Goal: Check status: Check status

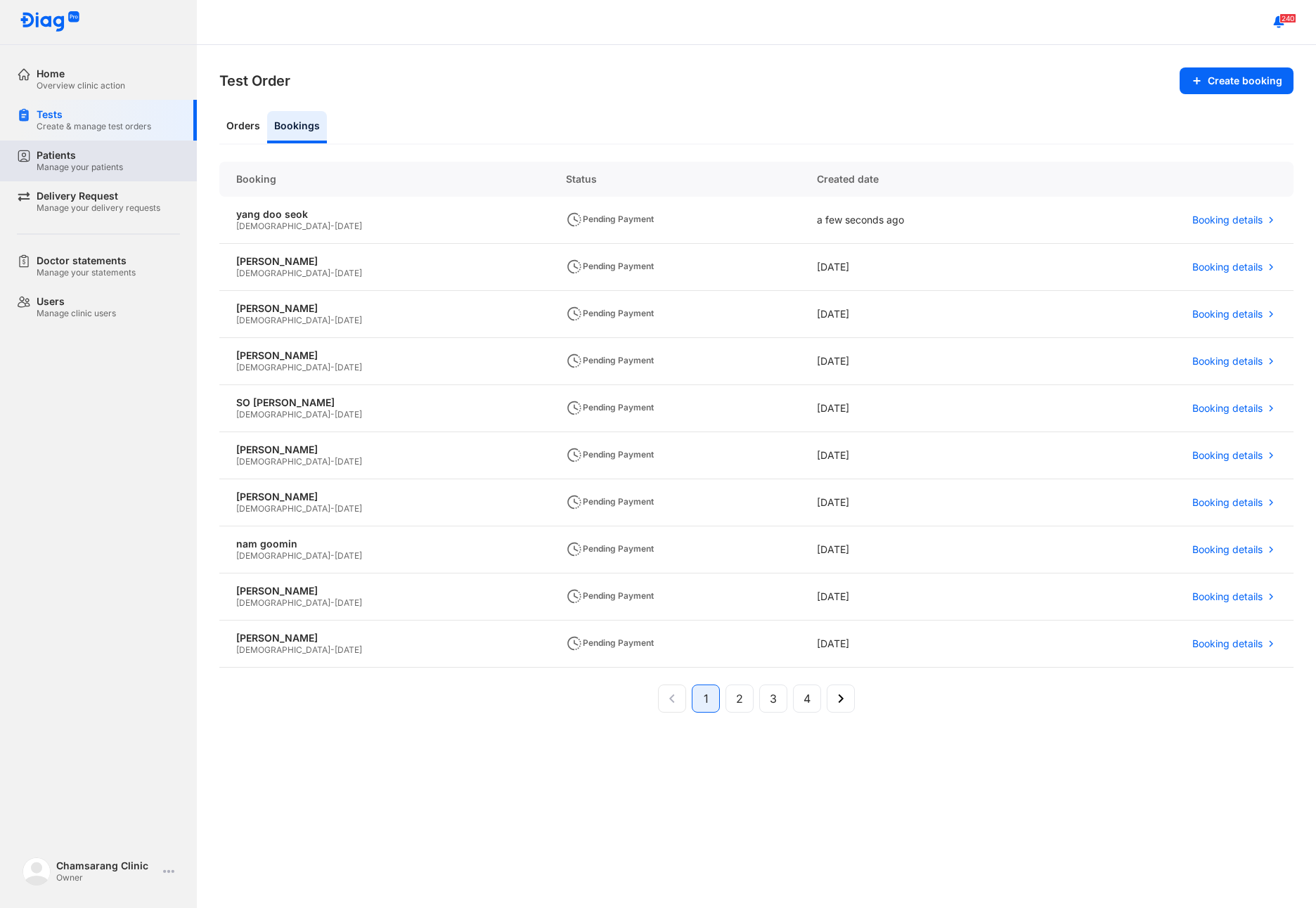
click at [95, 146] on div "Patients Manage your patients" at bounding box center [107, 161] width 180 height 41
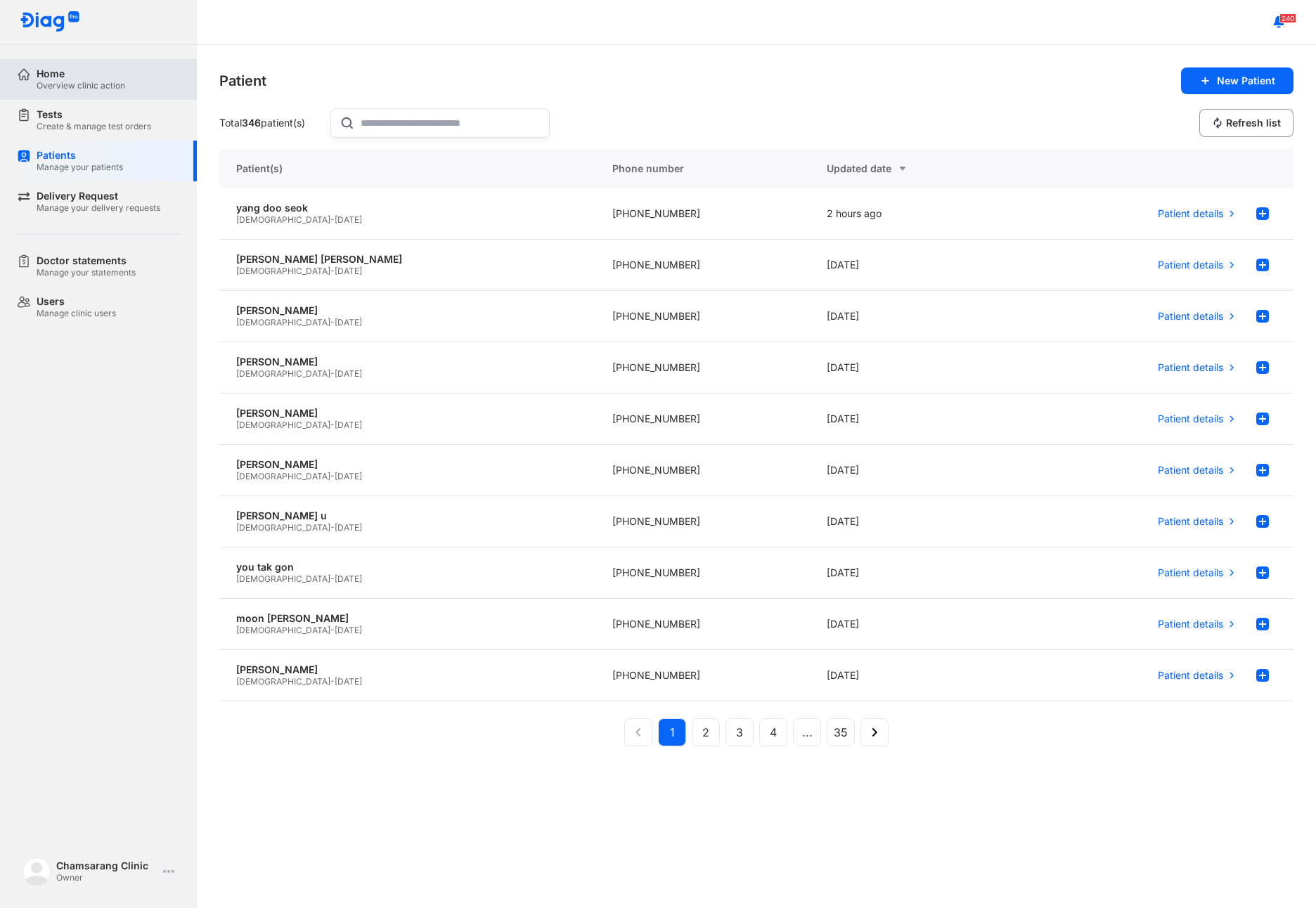
click at [93, 81] on div "Overview clinic action" at bounding box center [80, 86] width 88 height 11
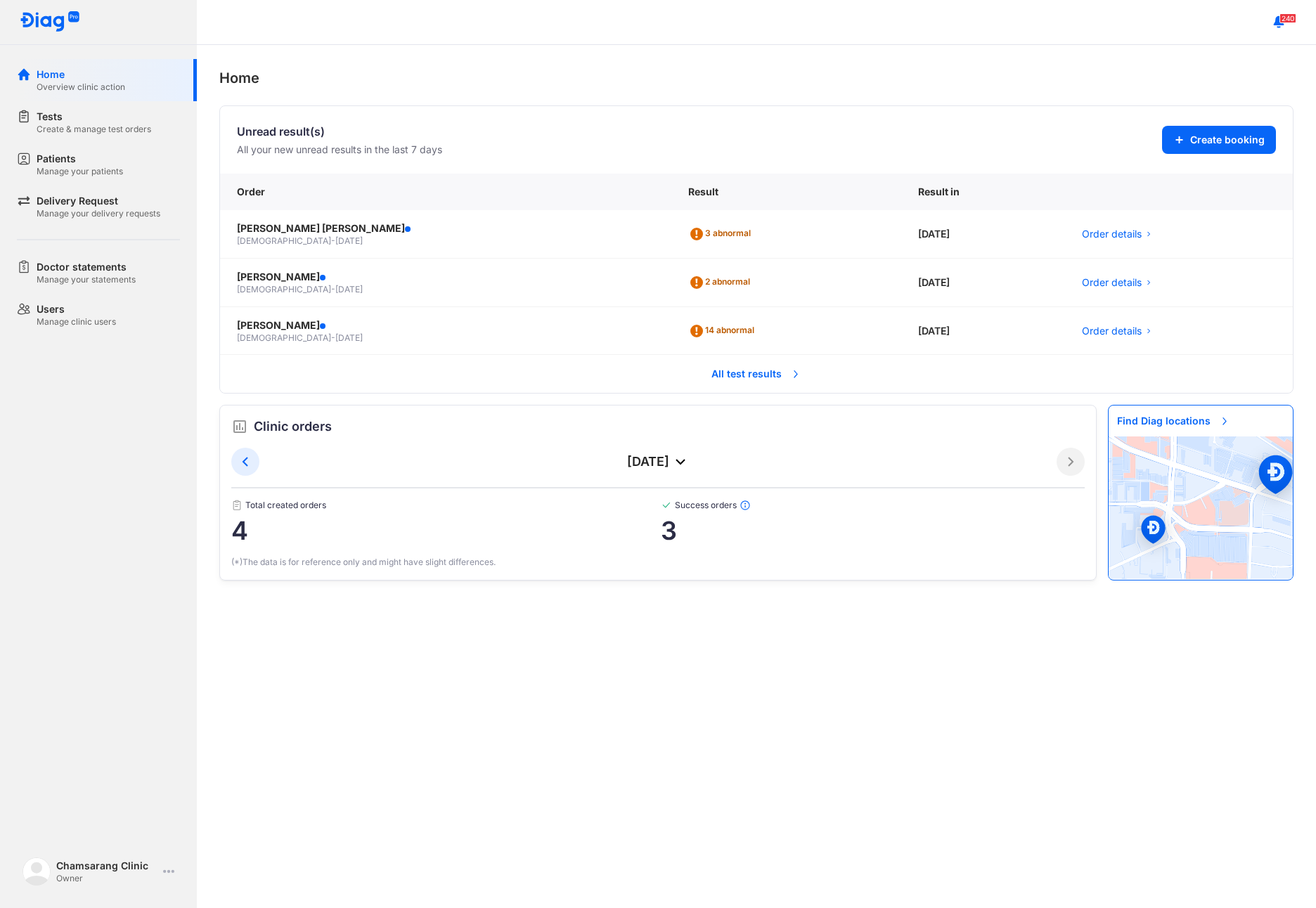
click at [730, 377] on span "All test results" at bounding box center [757, 374] width 107 height 31
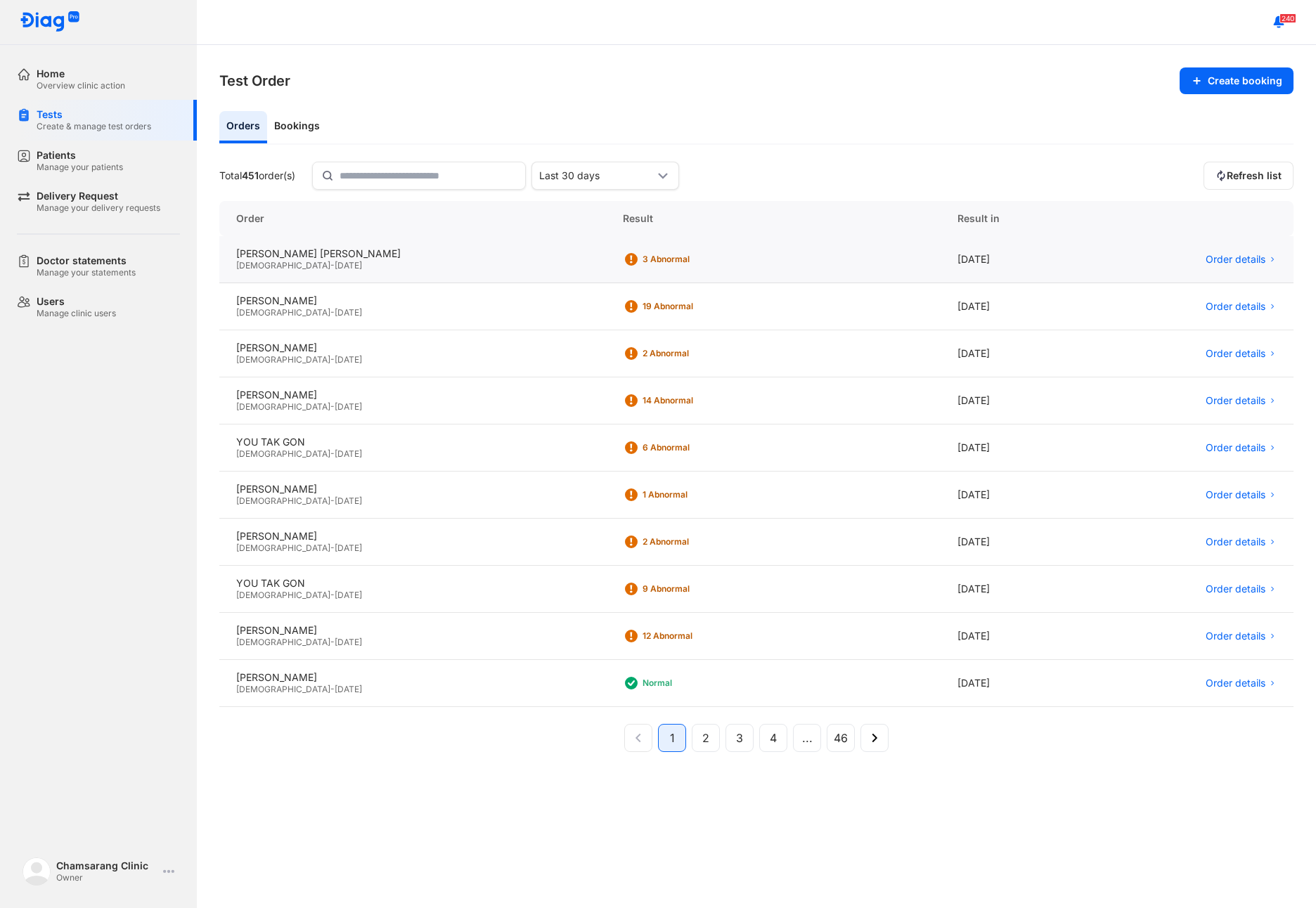
click at [362, 266] on div "[DEMOGRAPHIC_DATA] - [DATE]" at bounding box center [413, 266] width 353 height 11
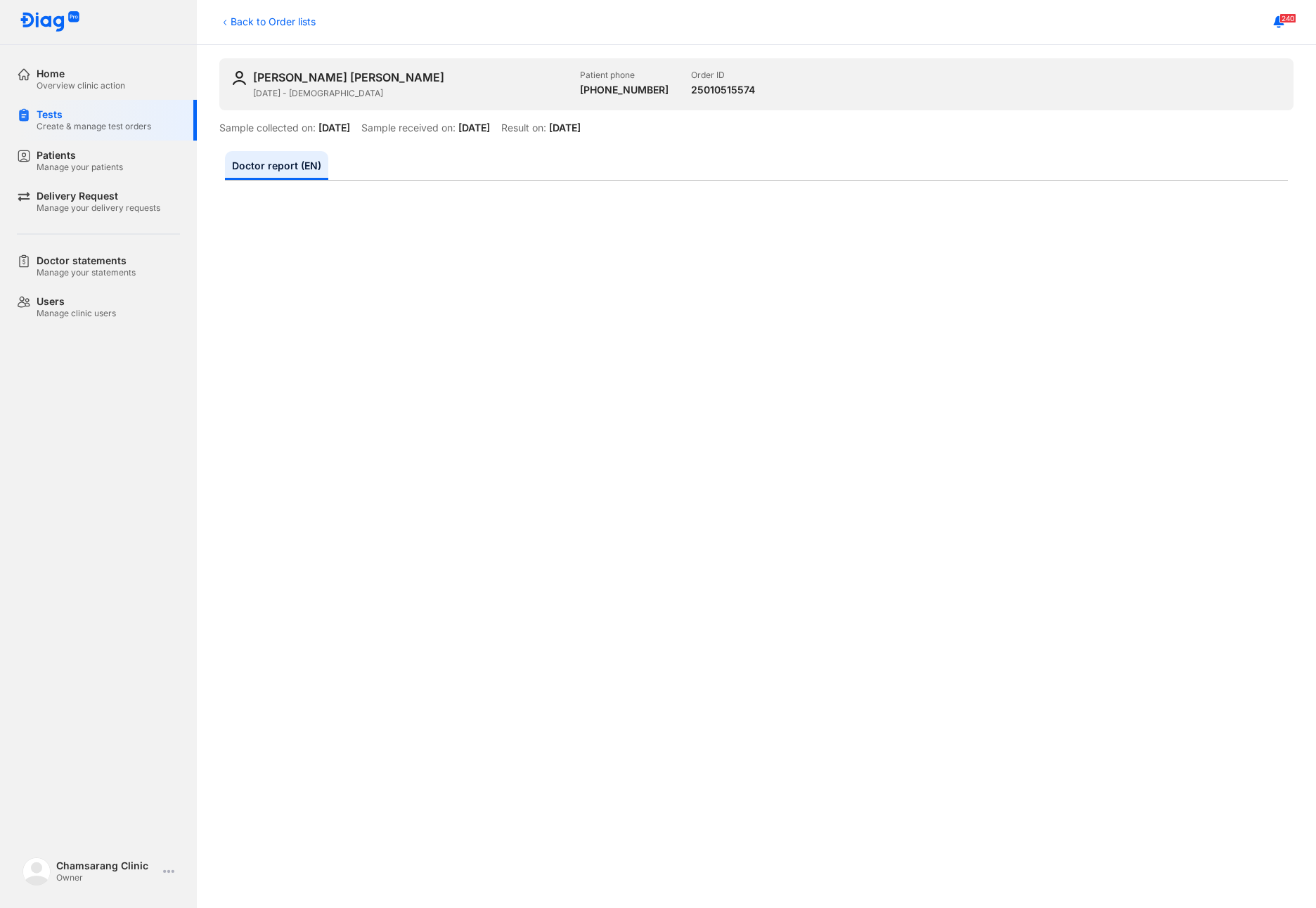
scroll to position [51, 0]
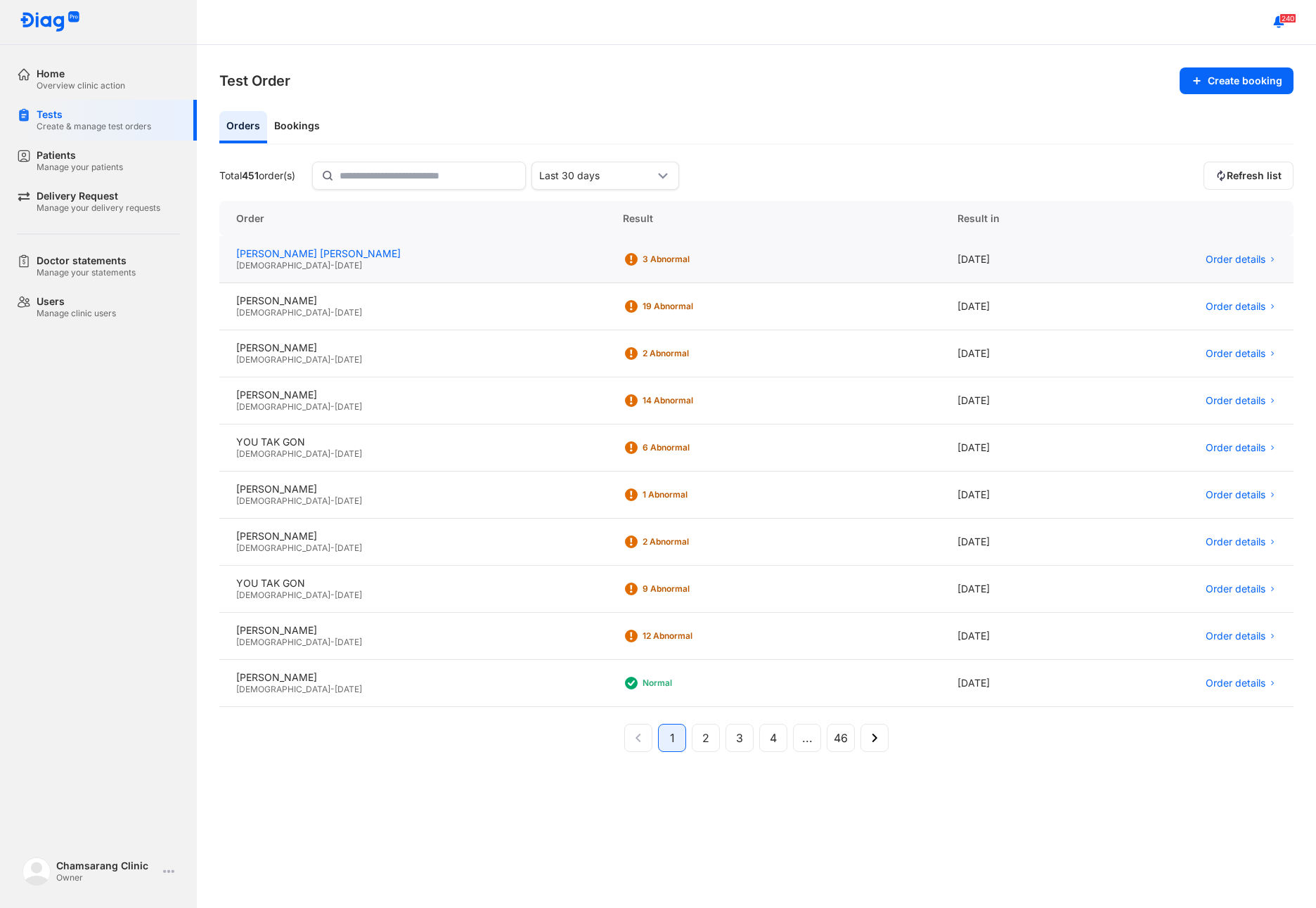
click at [407, 258] on div "[PERSON_NAME] [PERSON_NAME]" at bounding box center [413, 254] width 353 height 13
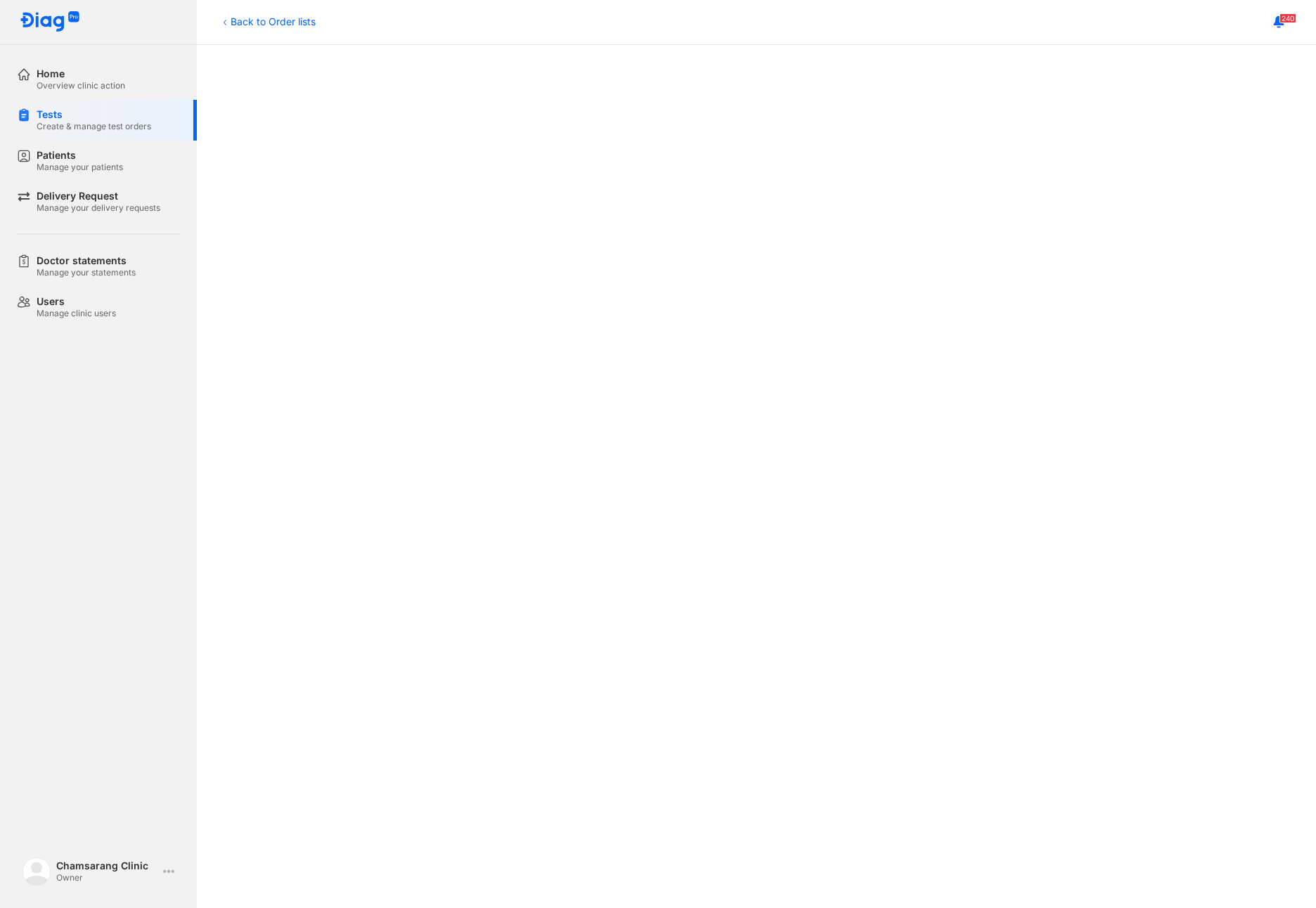
scroll to position [375, 0]
click at [80, 85] on div "Overview clinic action" at bounding box center [80, 86] width 88 height 11
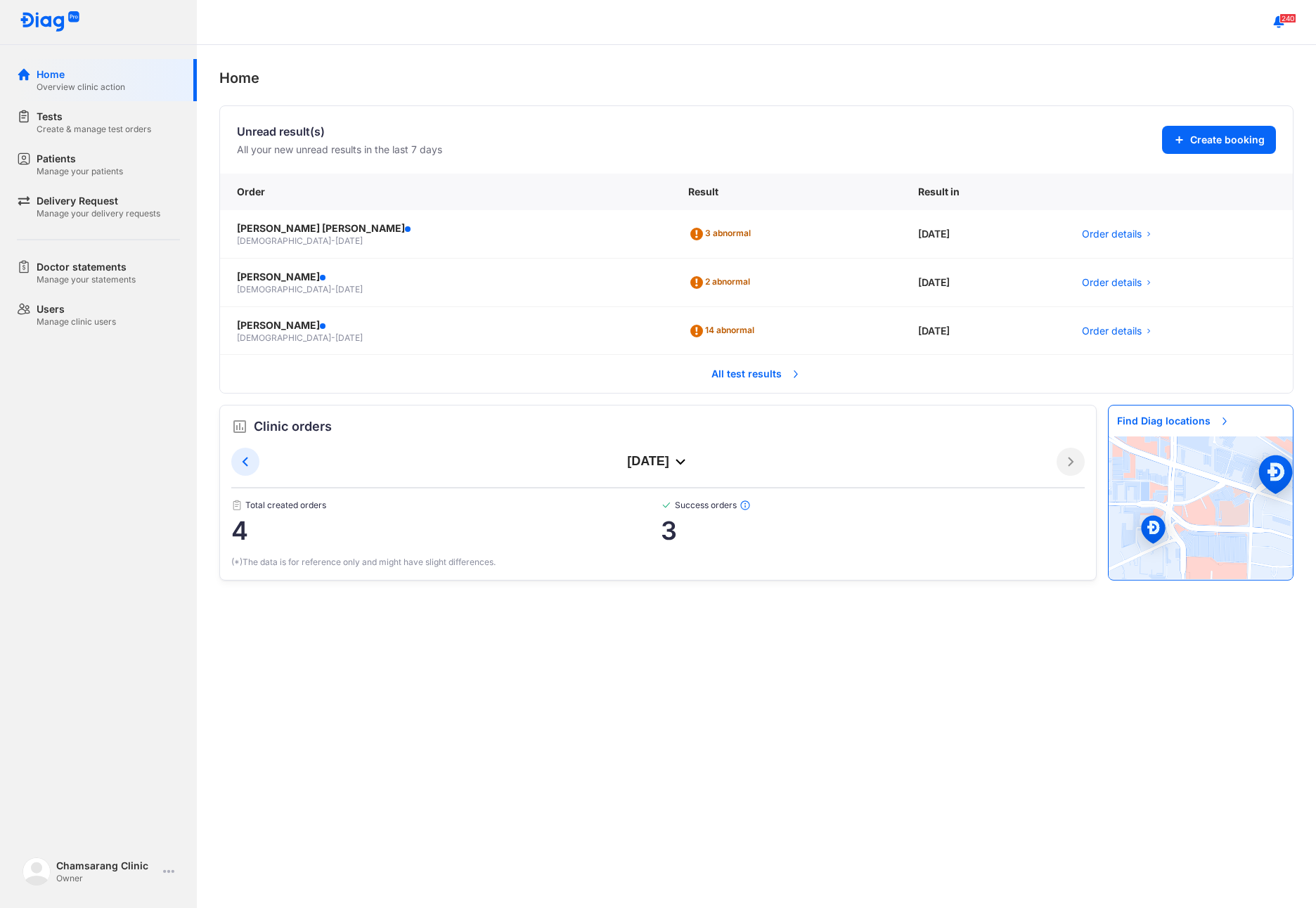
click at [735, 377] on span "All test results" at bounding box center [757, 374] width 107 height 31
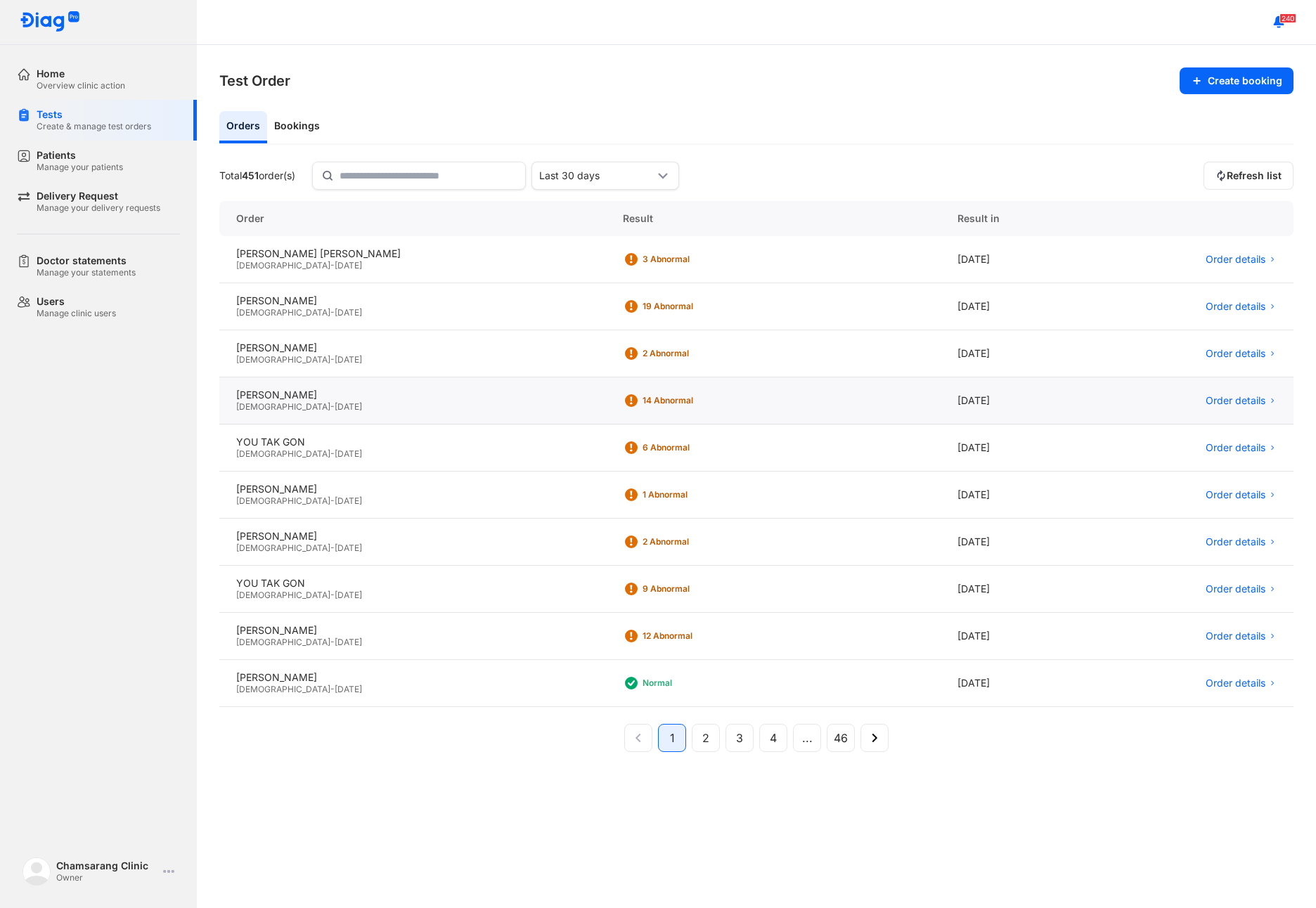
click at [330, 401] on div "[DEMOGRAPHIC_DATA] - [DATE]" at bounding box center [413, 407] width 353 height 11
